Goal: Task Accomplishment & Management: Complete application form

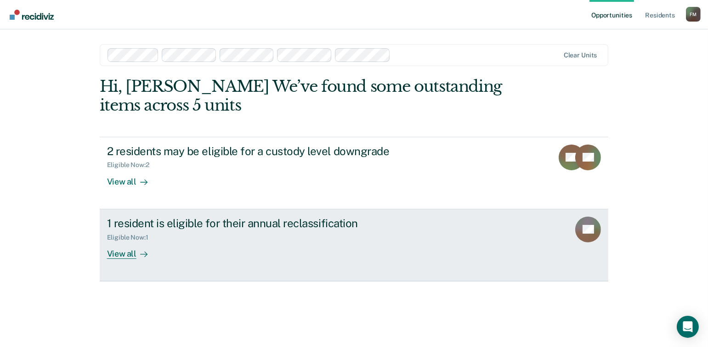
click at [113, 255] on div "View all" at bounding box center [132, 250] width 51 height 18
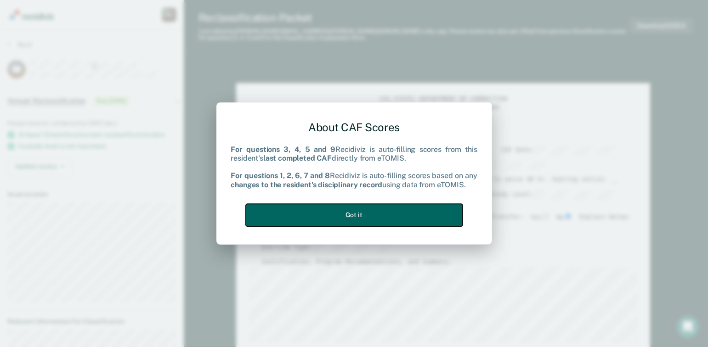
click at [366, 216] on button "Got it" at bounding box center [354, 215] width 217 height 23
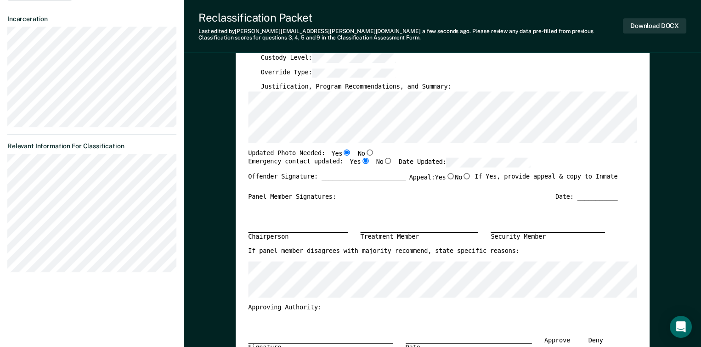
scroll to position [138, 0]
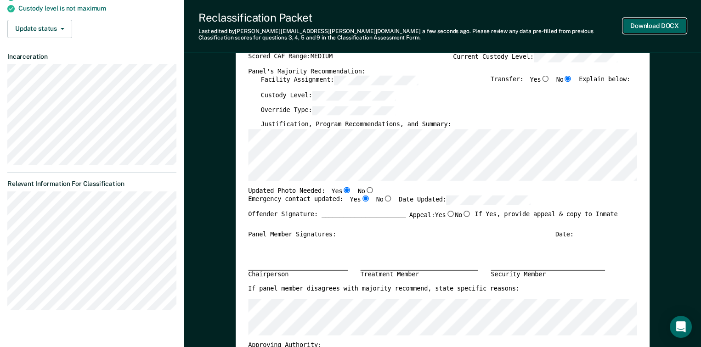
click at [646, 23] on button "Download DOCX" at bounding box center [654, 25] width 63 height 15
type textarea "x"
